Goal: Go to known website: Access a specific website the user already knows

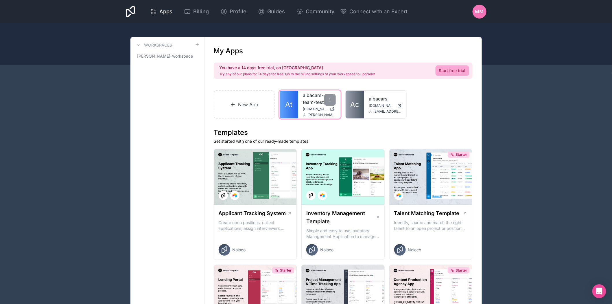
click at [285, 93] on link "At" at bounding box center [289, 105] width 19 height 28
click at [375, 96] on link "albacars" at bounding box center [385, 98] width 33 height 7
